Goal: Check status: Check status

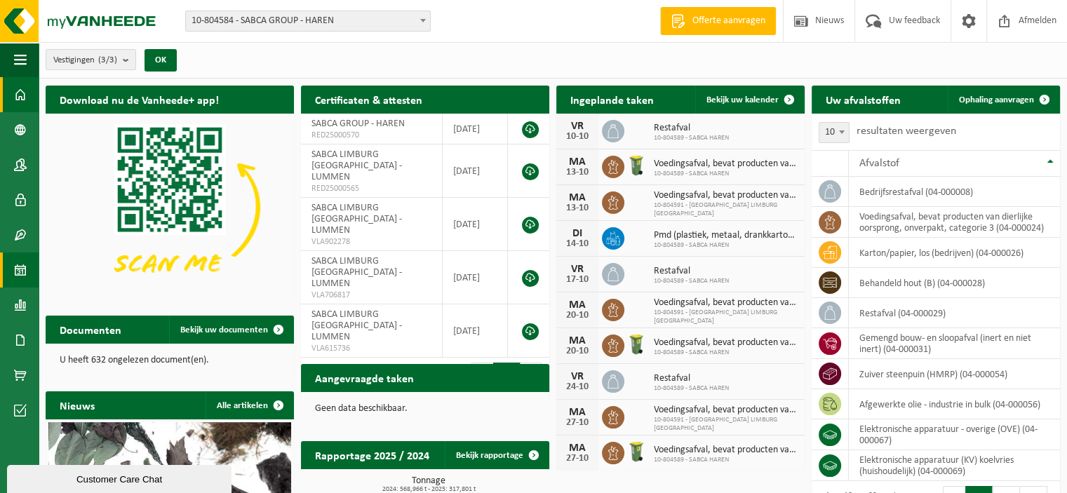
click at [25, 264] on span at bounding box center [20, 269] width 13 height 35
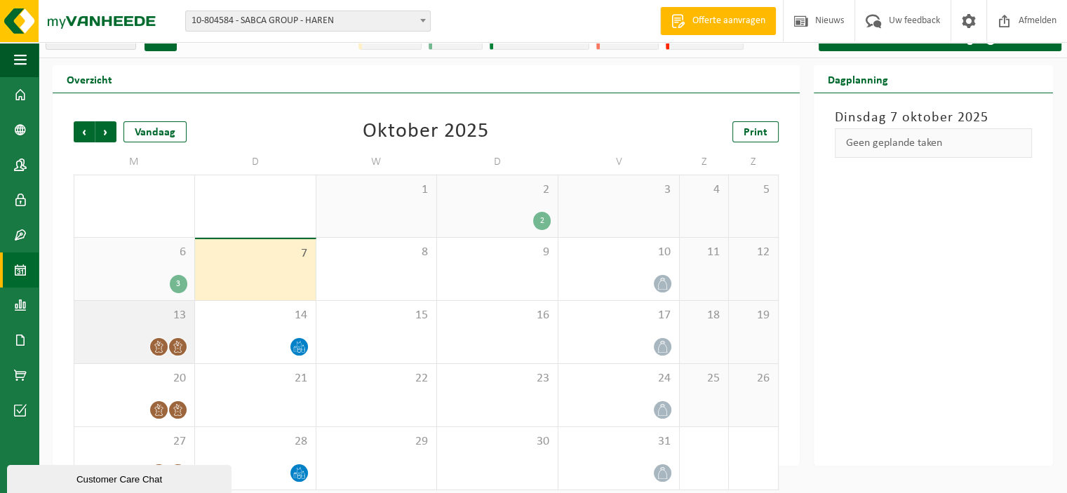
scroll to position [31, 0]
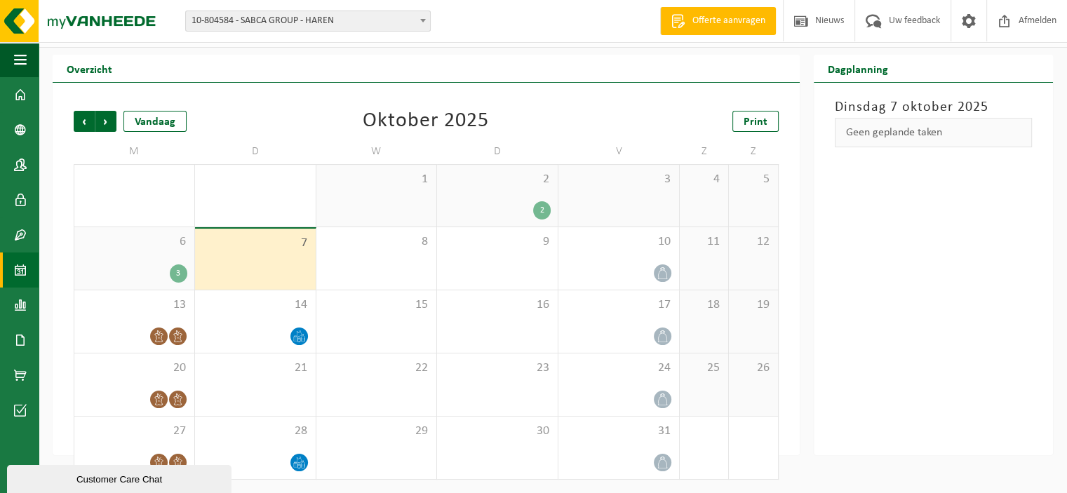
click at [290, 13] on span "10-804584 - SABCA GROUP - HAREN" at bounding box center [308, 21] width 244 height 20
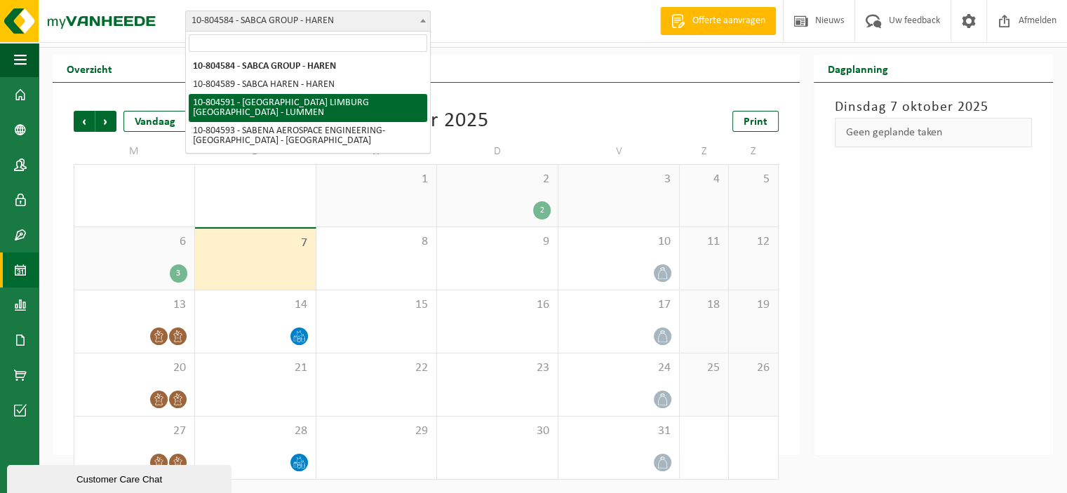
select select "34497"
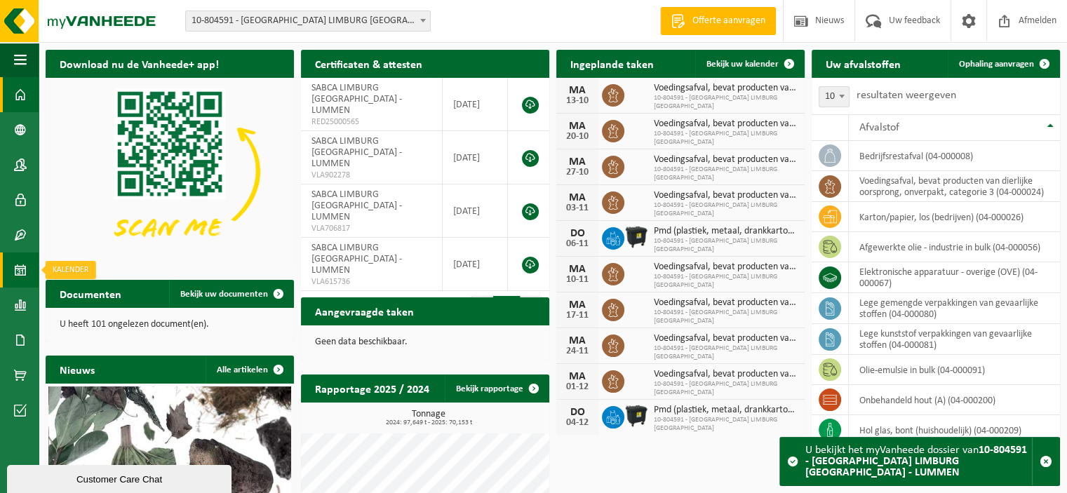
click at [16, 269] on span at bounding box center [20, 269] width 13 height 35
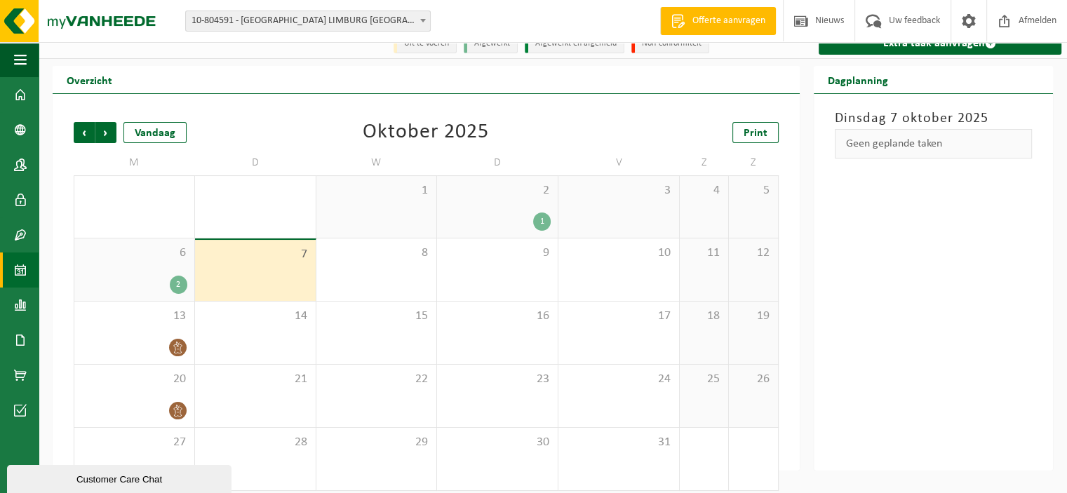
scroll to position [27, 0]
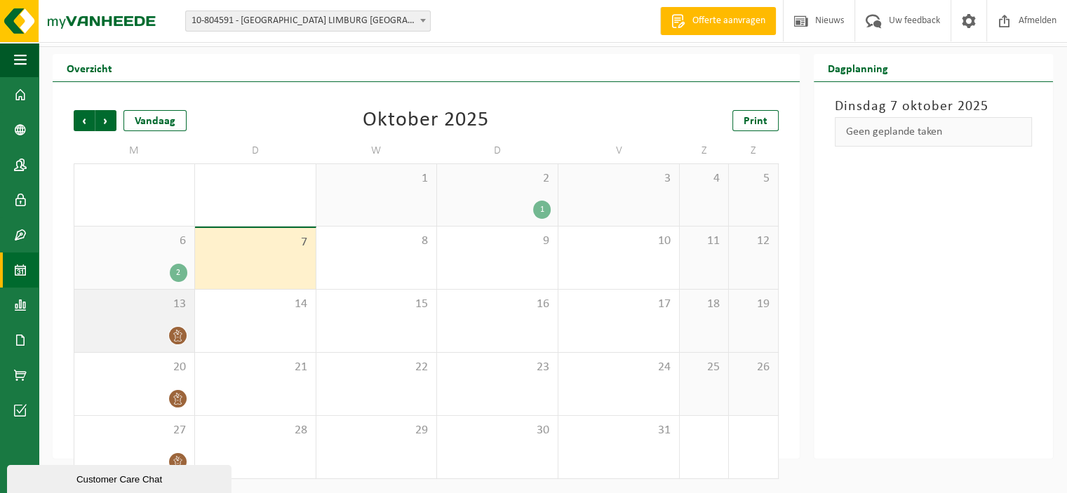
click at [142, 316] on div "13" at bounding box center [134, 321] width 120 height 62
